Goal: Information Seeking & Learning: Learn about a topic

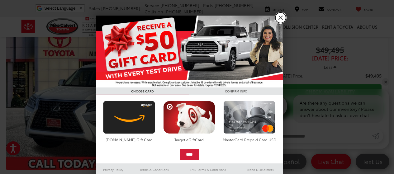
click at [276, 16] on link "X" at bounding box center [280, 17] width 11 height 11
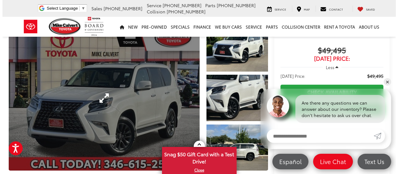
scroll to position [62, 0]
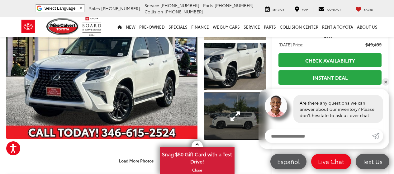
click at [224, 115] on link "Expand Photo 3" at bounding box center [235, 116] width 62 height 46
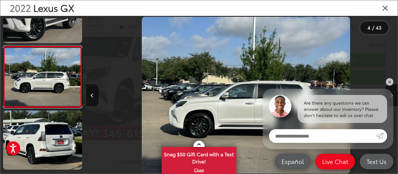
scroll to position [0, 936]
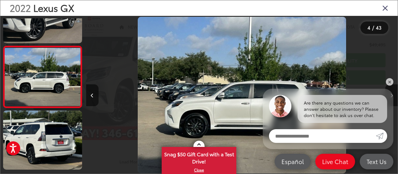
click at [387, 79] on div at bounding box center [359, 95] width 78 height 158
click at [389, 80] on link "✕" at bounding box center [389, 81] width 7 height 7
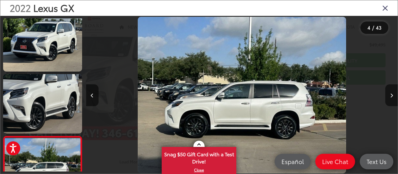
scroll to position [65, 0]
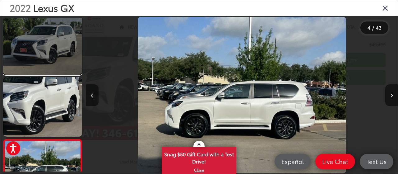
click at [31, 54] on link at bounding box center [42, 45] width 79 height 59
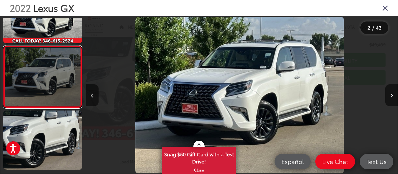
scroll to position [0, 312]
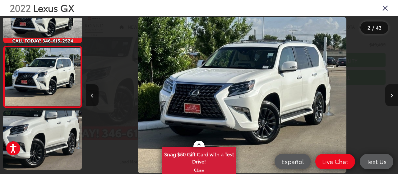
click at [393, 91] on button "Next image" at bounding box center [392, 95] width 12 height 22
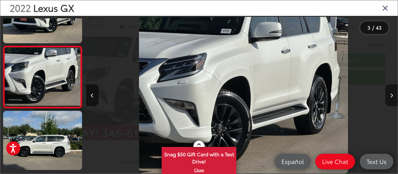
scroll to position [0, 624]
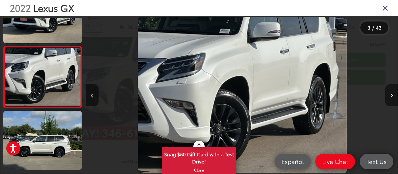
click at [392, 91] on button "Next image" at bounding box center [392, 95] width 12 height 22
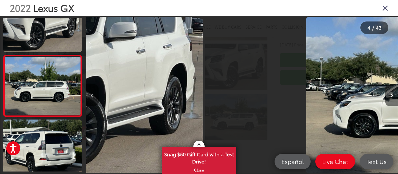
scroll to position [0, 0]
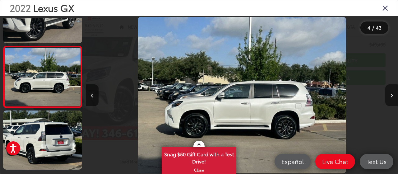
click at [392, 91] on button "Next image" at bounding box center [392, 95] width 12 height 22
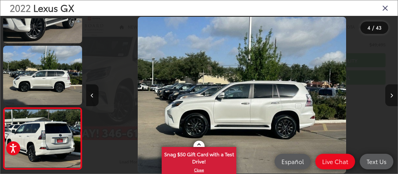
scroll to position [0, 972]
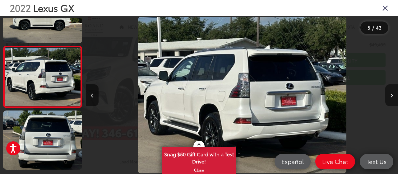
click at [392, 91] on button "Next image" at bounding box center [392, 95] width 12 height 22
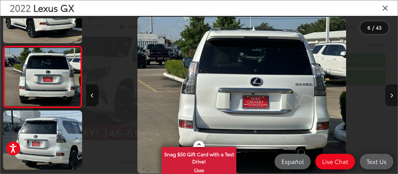
click at [392, 91] on button "Next image" at bounding box center [392, 95] width 12 height 22
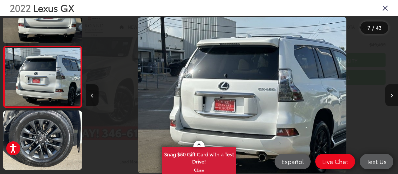
click at [392, 91] on button "Next image" at bounding box center [392, 95] width 12 height 22
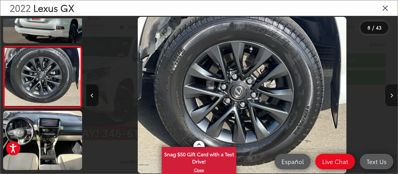
click at [392, 91] on button "Next image" at bounding box center [392, 95] width 12 height 22
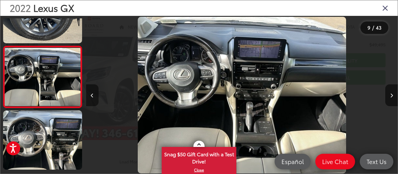
click at [92, 97] on icon "Previous image" at bounding box center [92, 95] width 3 height 4
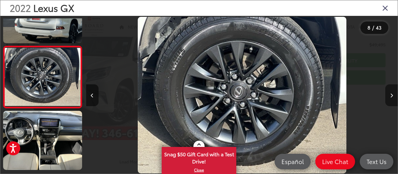
click at [391, 94] on icon "Next image" at bounding box center [392, 95] width 3 height 4
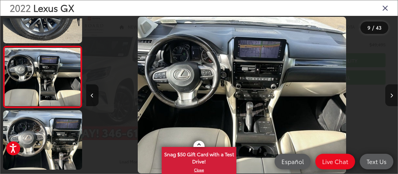
click at [392, 94] on icon "Next image" at bounding box center [392, 95] width 3 height 4
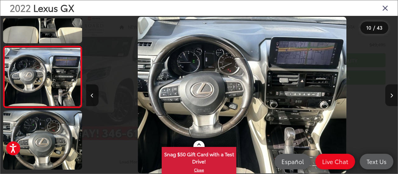
click at [392, 93] on icon "Next image" at bounding box center [392, 95] width 3 height 4
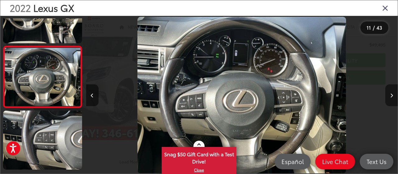
click at [392, 93] on icon "Next image" at bounding box center [392, 95] width 3 height 4
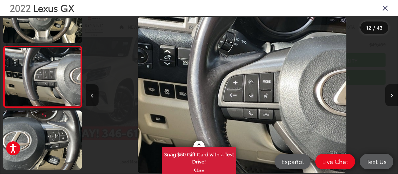
click at [392, 93] on icon "Next image" at bounding box center [392, 95] width 3 height 4
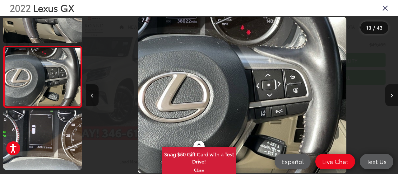
click at [392, 93] on icon "Next image" at bounding box center [392, 95] width 3 height 4
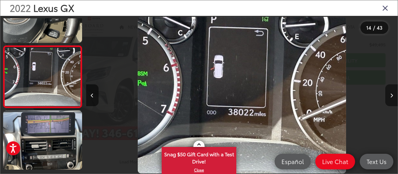
click at [392, 93] on icon "Next image" at bounding box center [392, 95] width 3 height 4
